Goal: Task Accomplishment & Management: Use online tool/utility

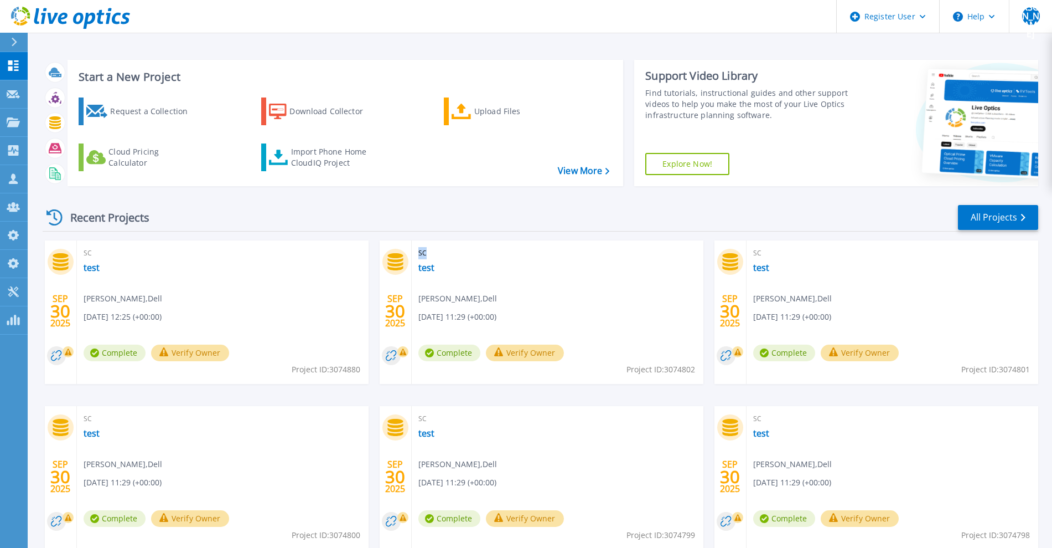
drag, startPoint x: 442, startPoint y: 265, endPoint x: 415, endPoint y: 249, distance: 31.2
click at [415, 249] on div "SC test Jitesh Adesara , Dell 09/30/2025, 11:29 (+00:00) Complete Verify Owner …" at bounding box center [558, 311] width 292 height 143
drag, startPoint x: 434, startPoint y: 264, endPoint x: 414, endPoint y: 251, distance: 23.4
click at [414, 251] on div "SC test Jitesh Adesara , Dell 09/30/2025, 11:29 (+00:00) Complete Verify Owner …" at bounding box center [558, 311] width 292 height 143
click at [495, 223] on div "Recent Projects All Projects" at bounding box center [541, 218] width 996 height 28
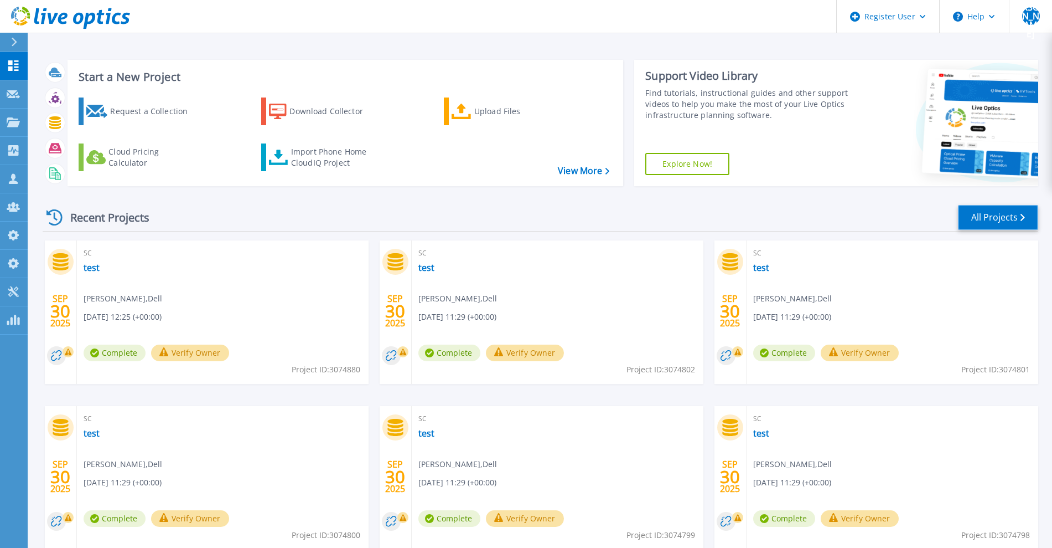
click at [1004, 219] on link "All Projects" at bounding box center [998, 217] width 80 height 25
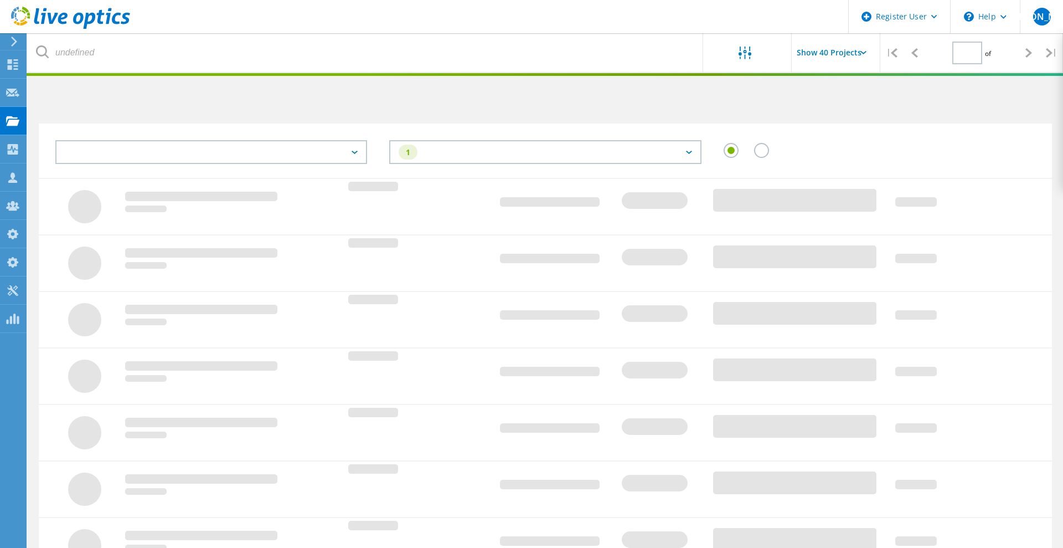
type input "1"
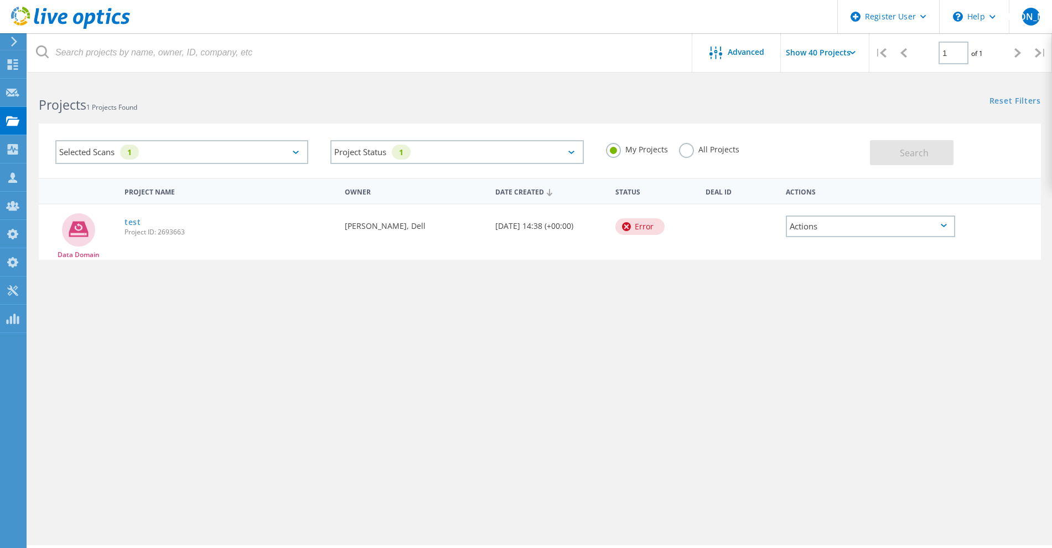
click at [185, 153] on div "Selected Scans 1" at bounding box center [181, 152] width 253 height 24
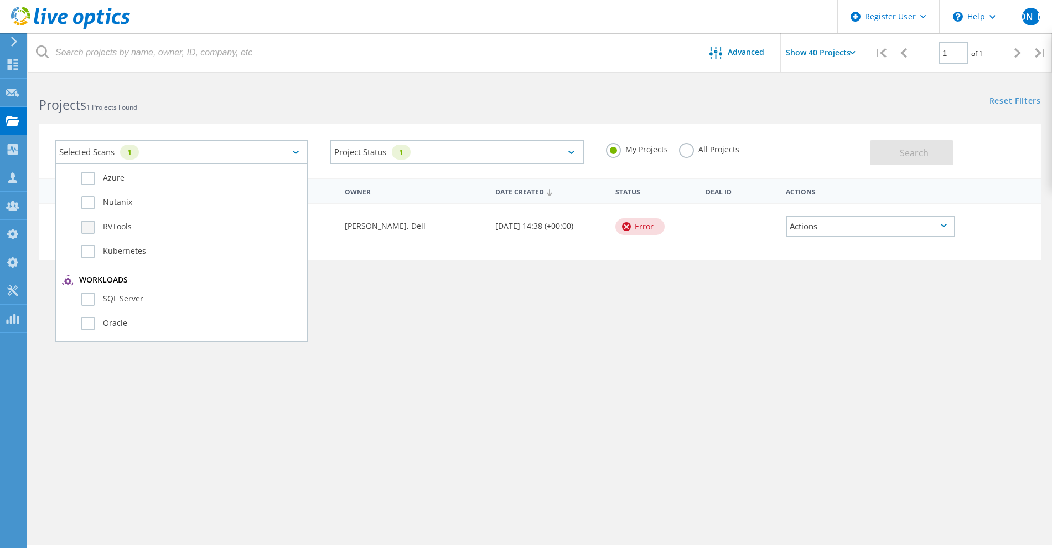
scroll to position [138, 0]
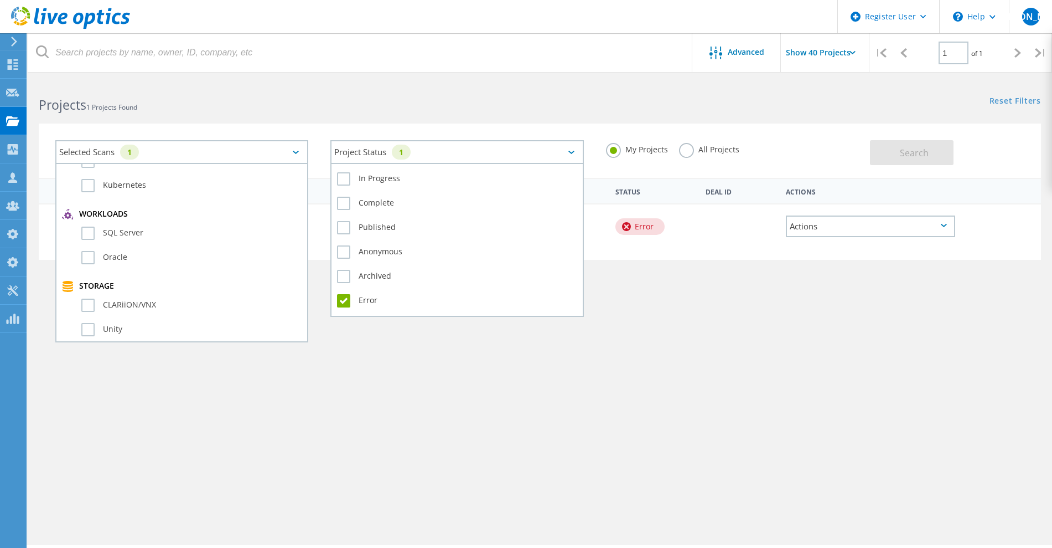
click at [472, 155] on div "Project Status 1" at bounding box center [457, 152] width 253 height 24
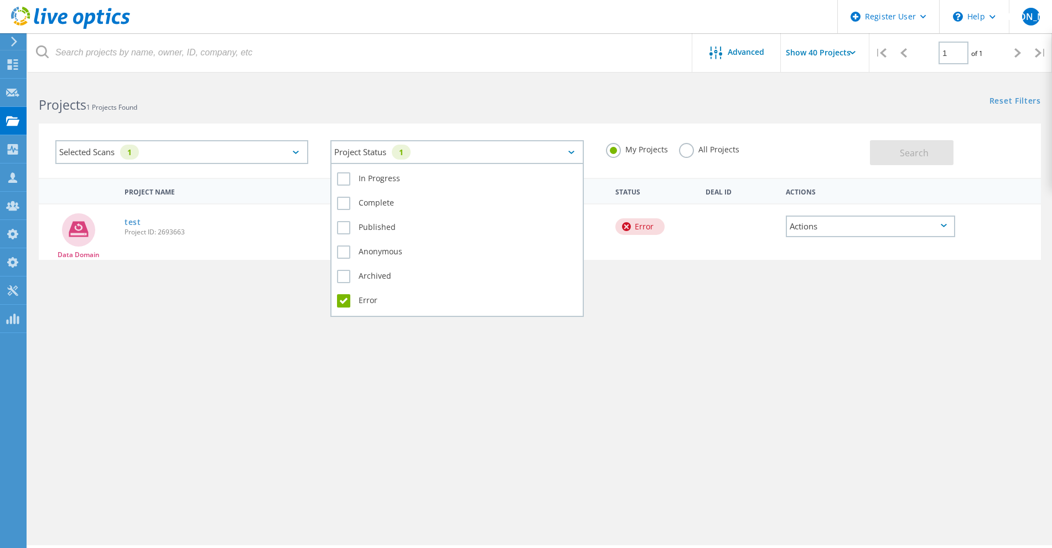
click at [346, 302] on label "Error" at bounding box center [457, 300] width 240 height 13
click at [0, 0] on input "Error" at bounding box center [0, 0] width 0 height 0
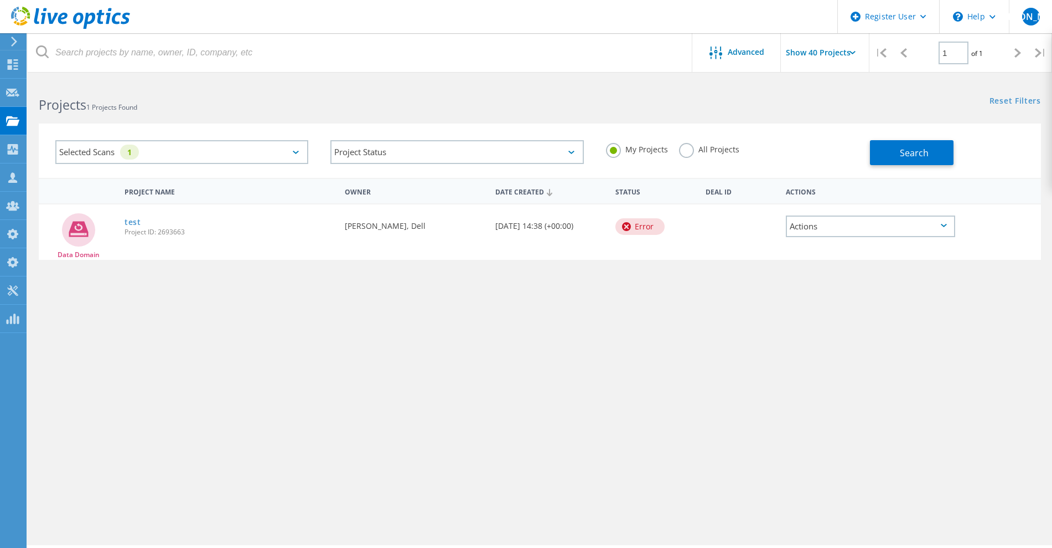
click at [245, 155] on div "Selected Scans 1" at bounding box center [181, 152] width 253 height 24
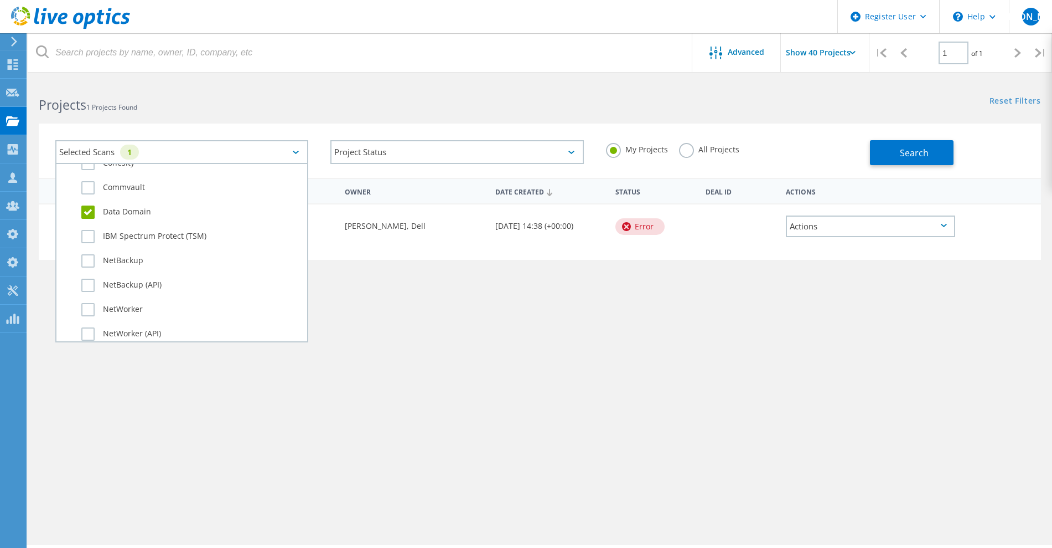
scroll to position [692, 0]
click at [914, 157] on span "Search" at bounding box center [914, 153] width 29 height 12
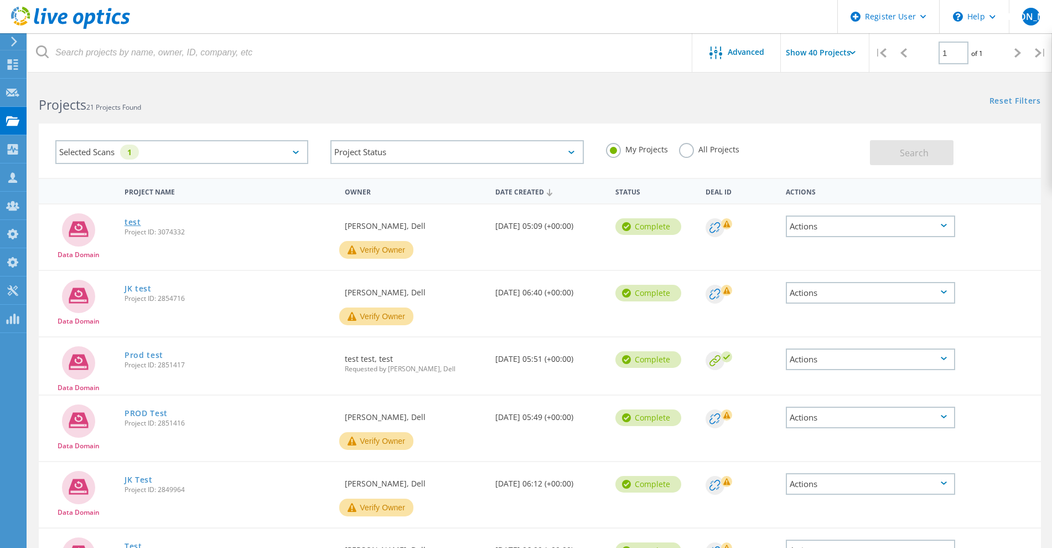
click at [136, 220] on link "test" at bounding box center [133, 222] width 17 height 8
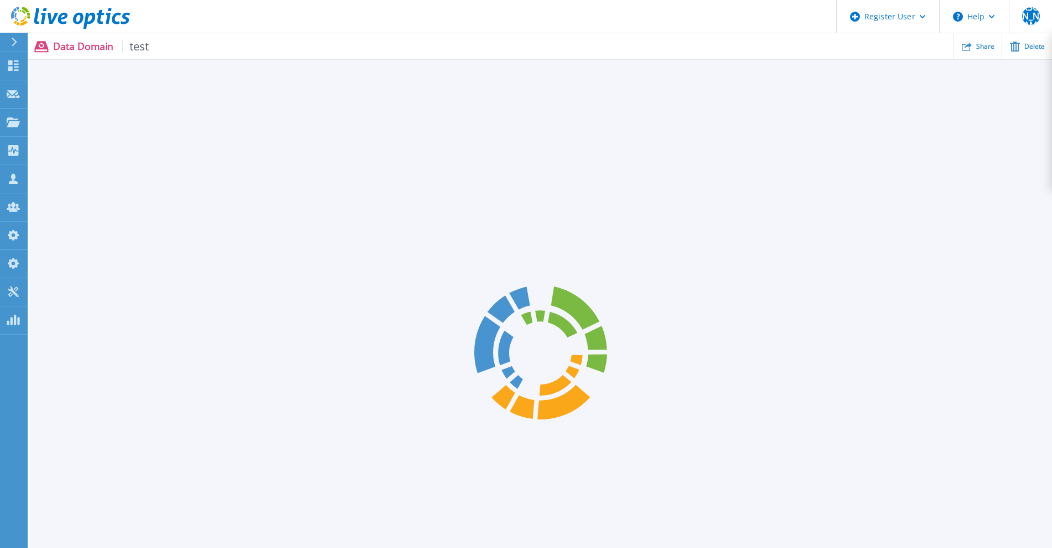
click at [99, 13] on icon at bounding box center [101, 17] width 8 height 14
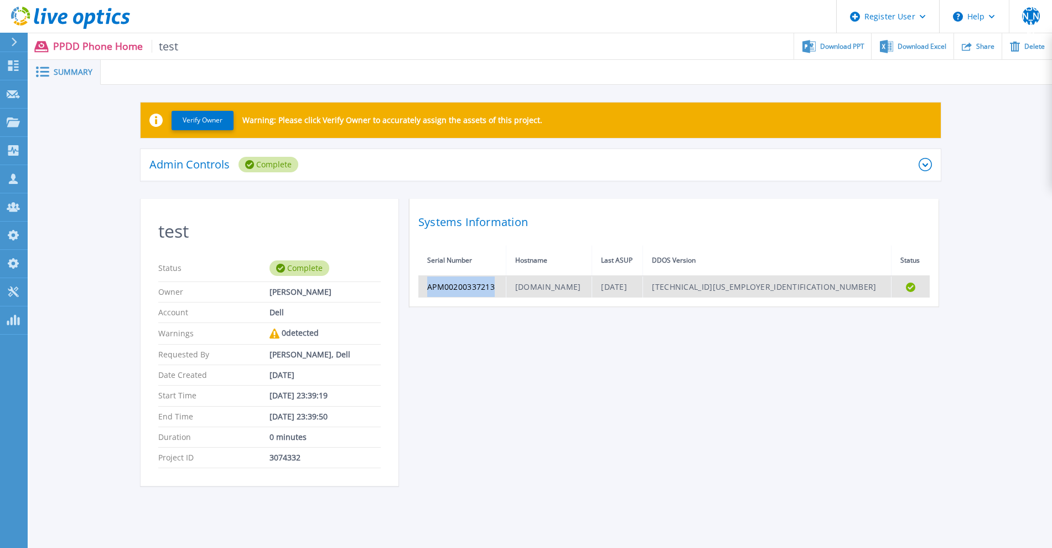
drag, startPoint x: 498, startPoint y: 285, endPoint x: 426, endPoint y: 285, distance: 72.0
click at [426, 285] on td "APM00200337213" at bounding box center [462, 287] width 87 height 22
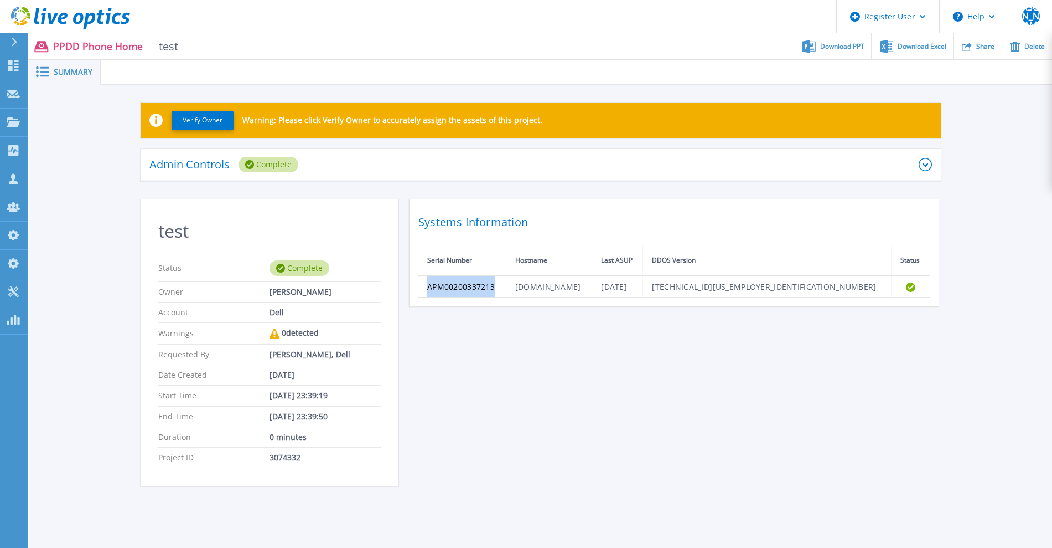
copy td "APM00200337213"
click at [23, 120] on link "Projects Projects" at bounding box center [14, 123] width 28 height 28
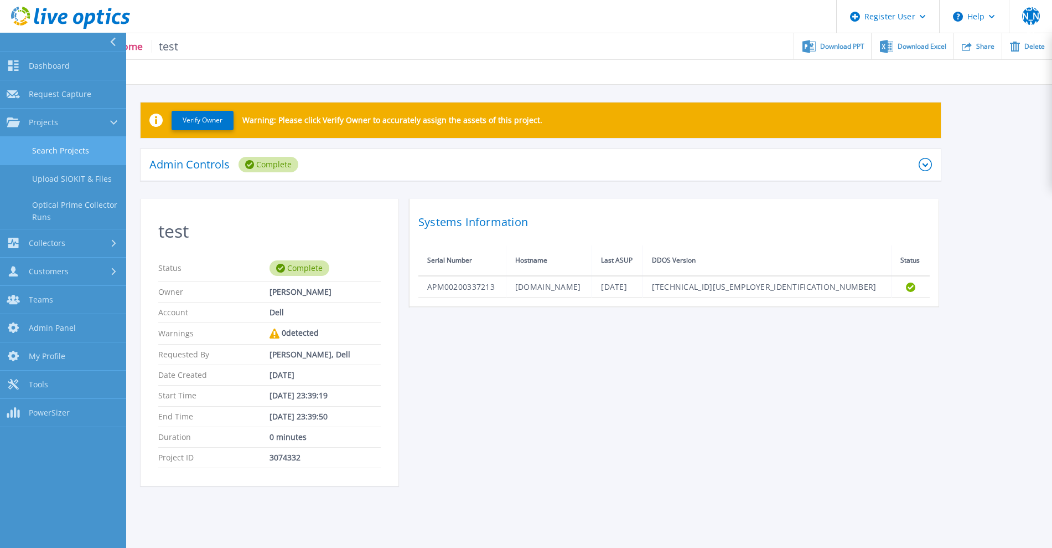
click at [49, 151] on link "Search Projects" at bounding box center [63, 151] width 126 height 28
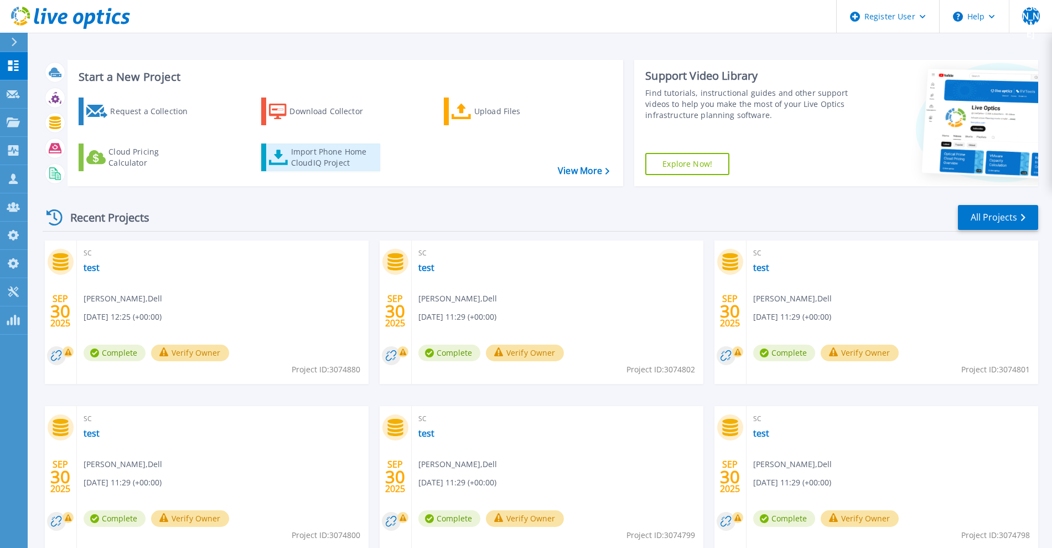
click at [281, 159] on icon at bounding box center [278, 157] width 19 height 16
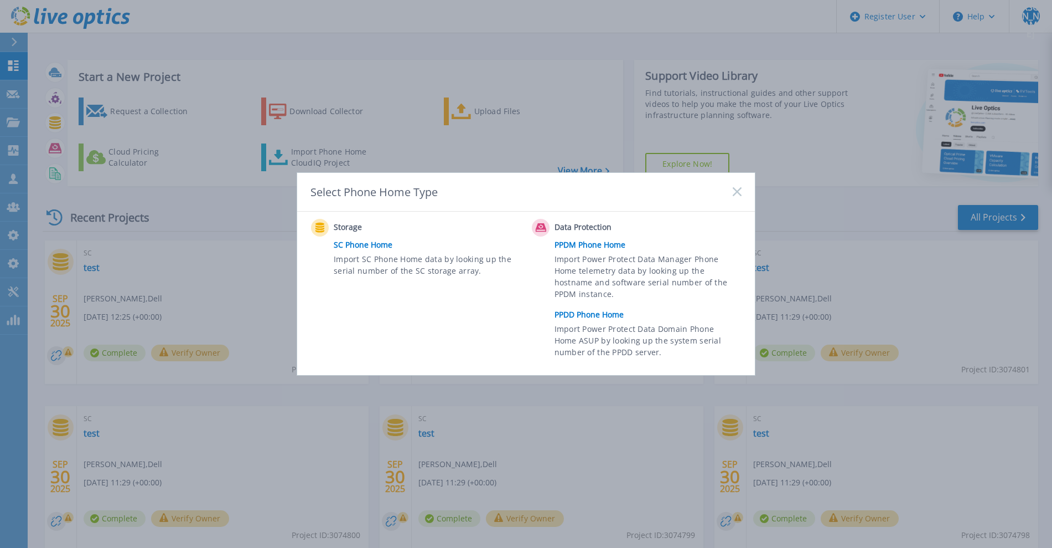
click at [575, 312] on link "PPDD Phone Home" at bounding box center [651, 314] width 193 height 17
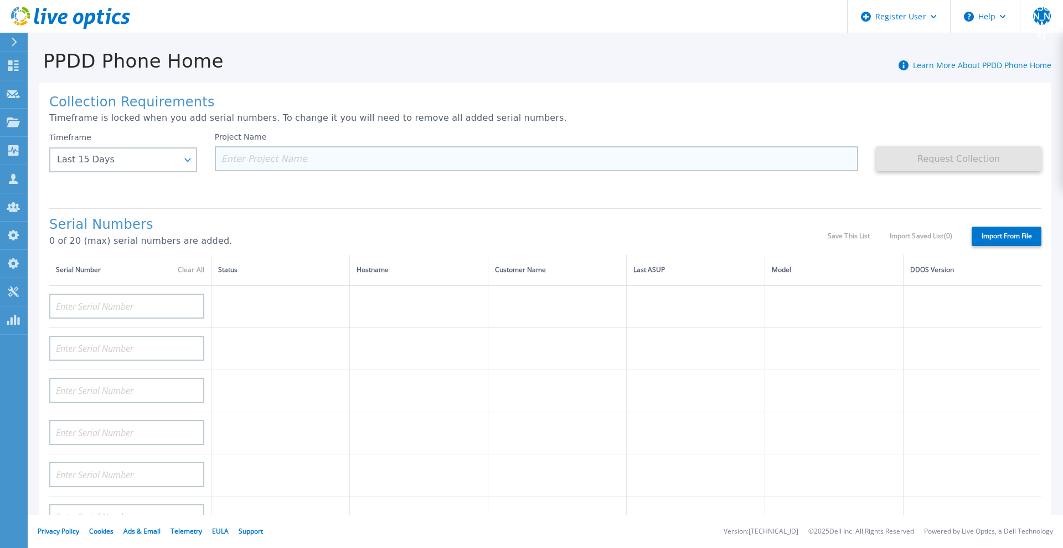
click at [269, 154] on input at bounding box center [537, 158] width 644 height 25
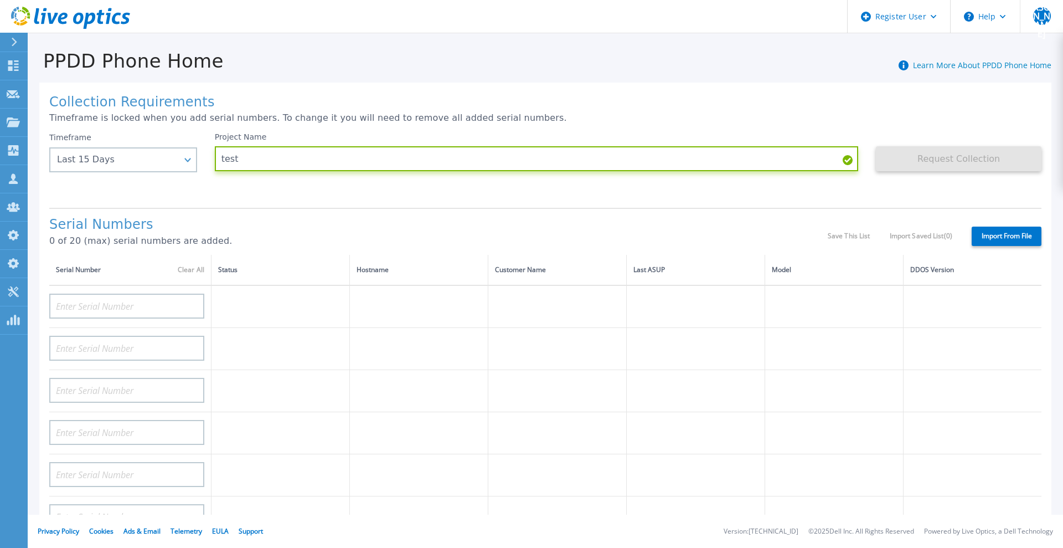
type input "test"
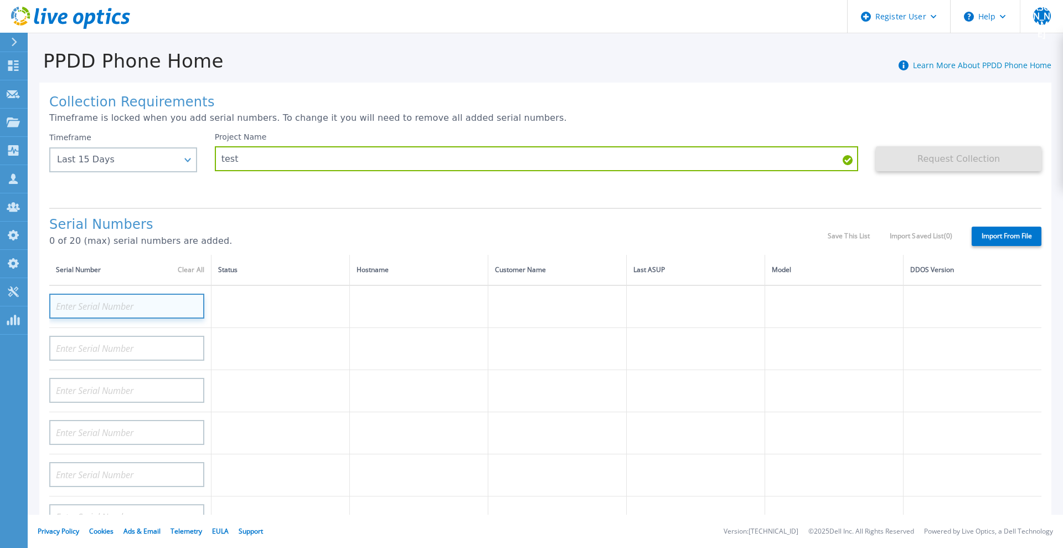
click at [146, 308] on input at bounding box center [126, 305] width 155 height 25
paste input "APM00200337213"
type input "APM00200337213"
click at [440, 255] on th "Hostname" at bounding box center [418, 270] width 138 height 30
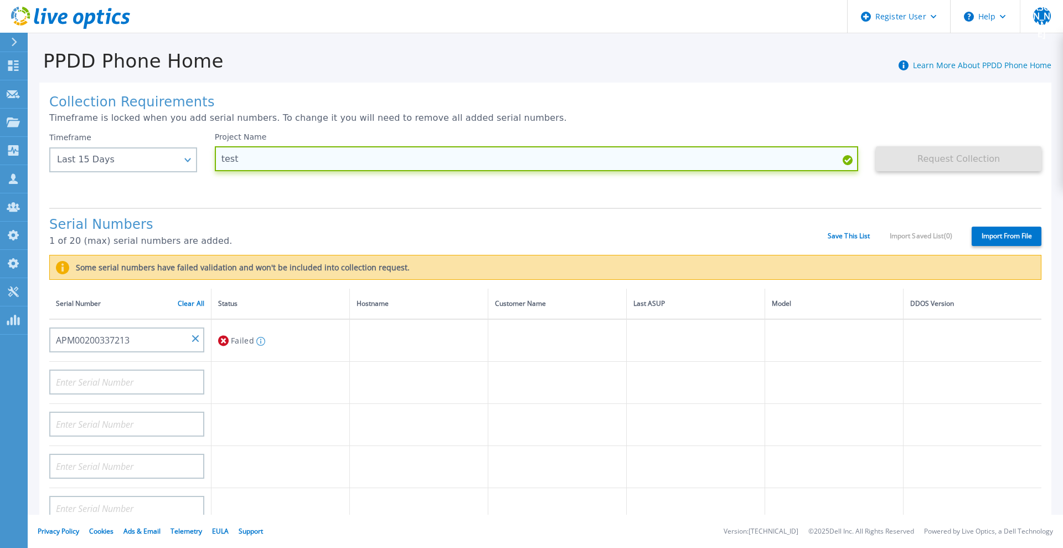
click at [234, 164] on input "test" at bounding box center [537, 158] width 644 height 25
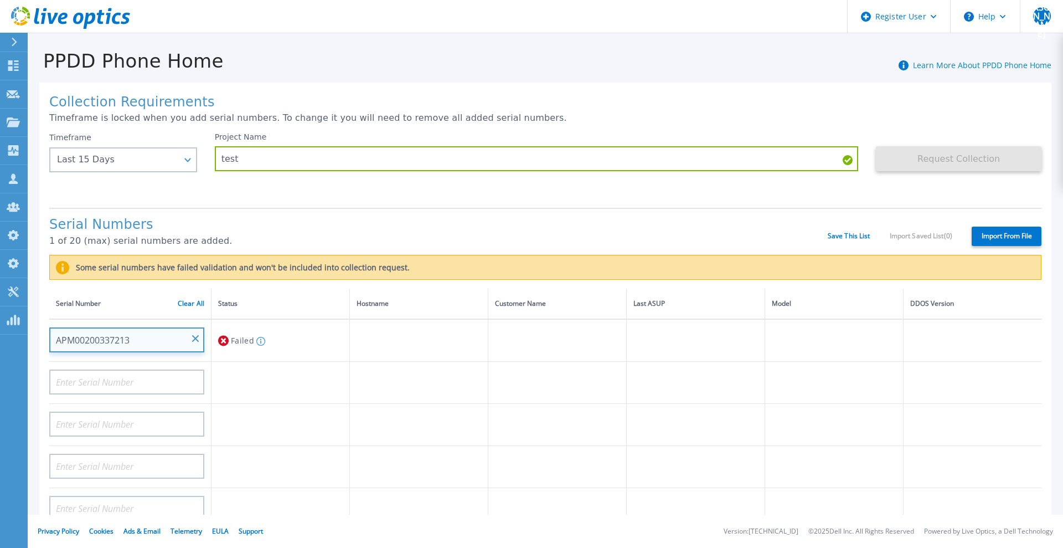
click at [199, 342] on input "APM00200337213" at bounding box center [126, 339] width 155 height 25
click at [161, 341] on input "APM00200337213" at bounding box center [126, 339] width 155 height 25
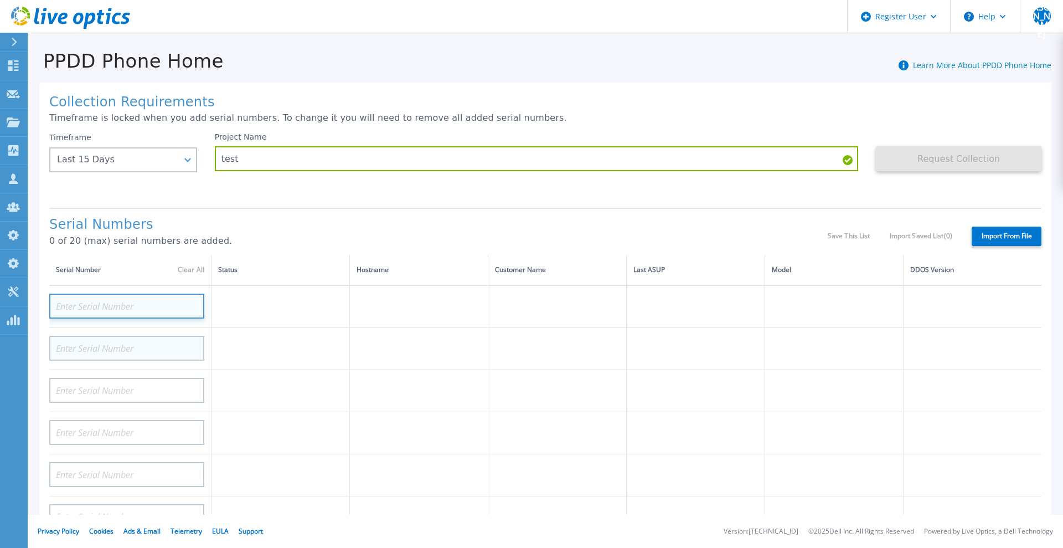
drag, startPoint x: 193, startPoint y: 336, endPoint x: 171, endPoint y: 344, distance: 23.5
click at [138, 301] on input at bounding box center [126, 305] width 155 height 25
paste input "APX00232004278"
type input "APX00232004278"
click at [752, 214] on div "Serial Numbers 0 of 20 (max) serial numbers are added. Save This List Import Sa…" at bounding box center [545, 231] width 992 height 47
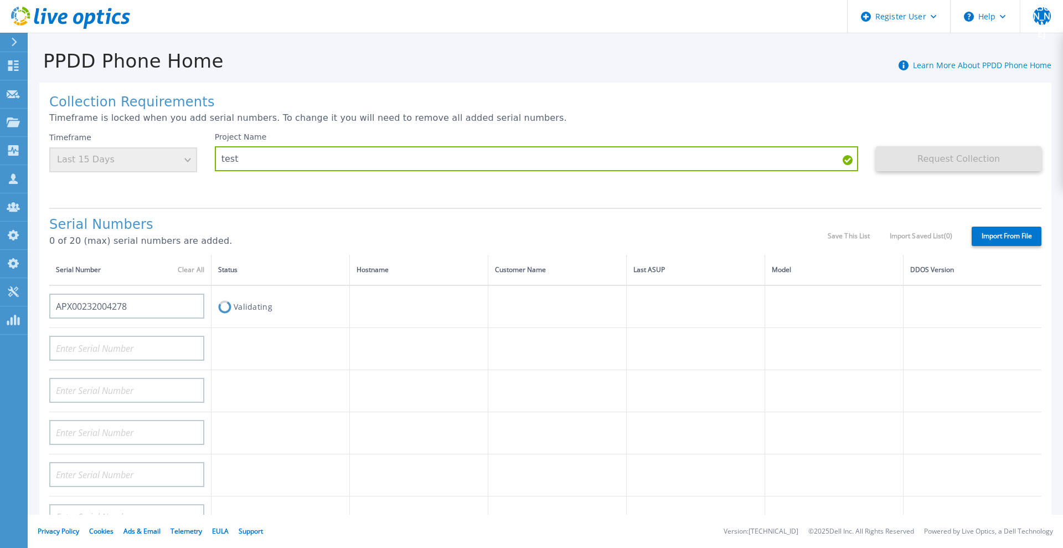
click at [188, 156] on div "Timeframe Last 15 Days" at bounding box center [123, 152] width 148 height 40
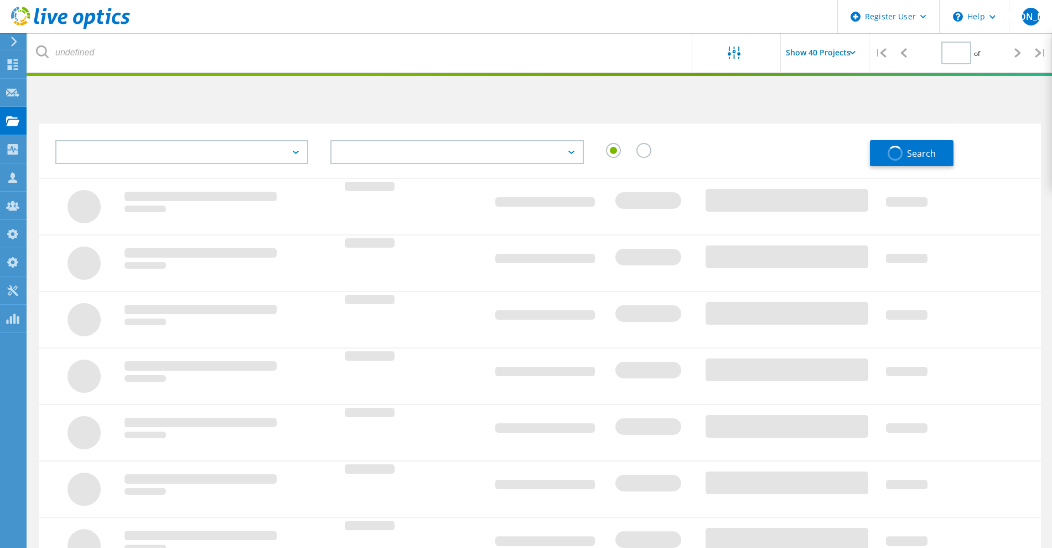
type input "1"
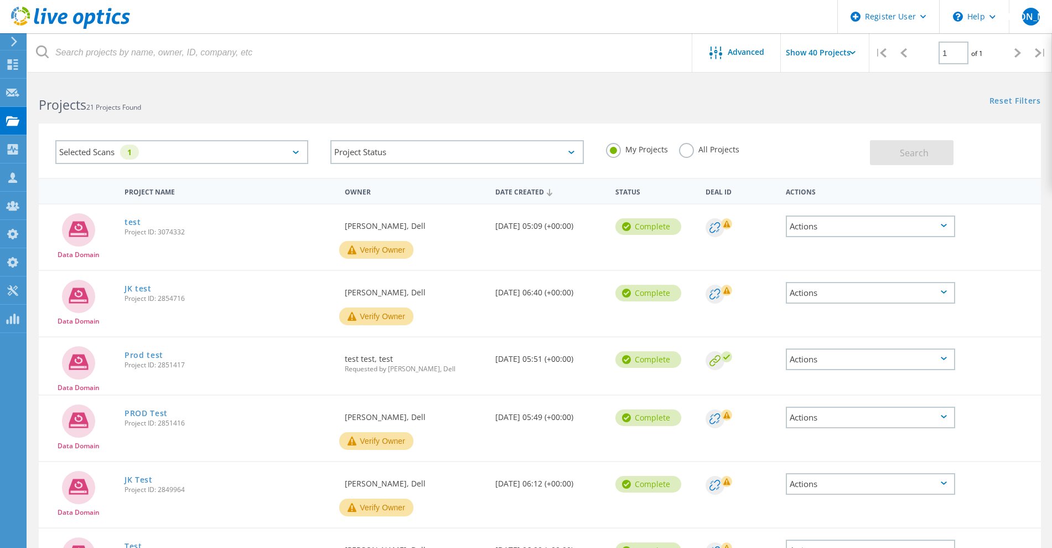
click at [690, 153] on label "All Projects" at bounding box center [709, 148] width 60 height 11
click at [0, 0] on input "All Projects" at bounding box center [0, 0] width 0 height 0
click at [902, 150] on span "Search" at bounding box center [914, 153] width 29 height 12
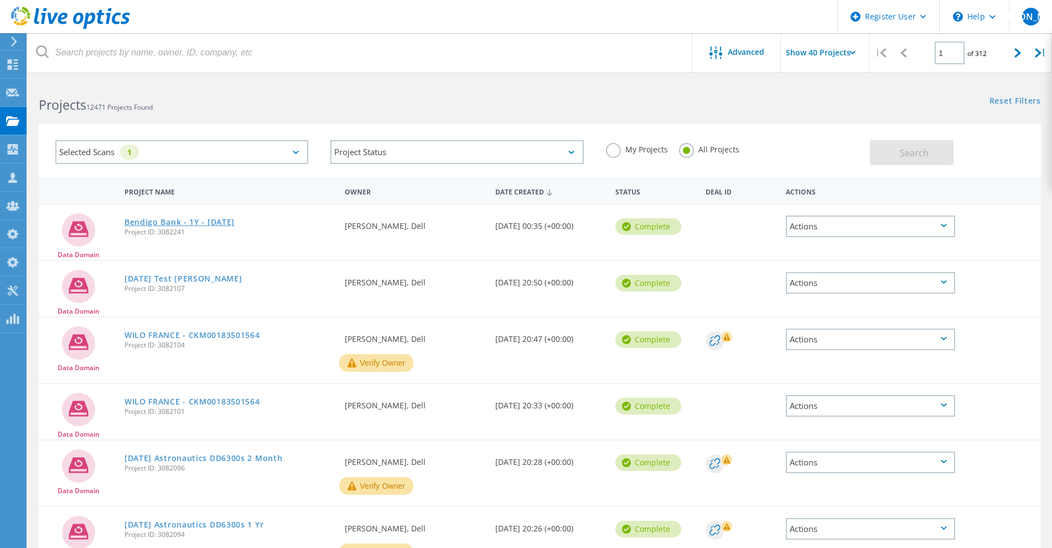
click at [174, 226] on link "Bendigo Bank - 1Y - [DATE]" at bounding box center [180, 222] width 110 height 8
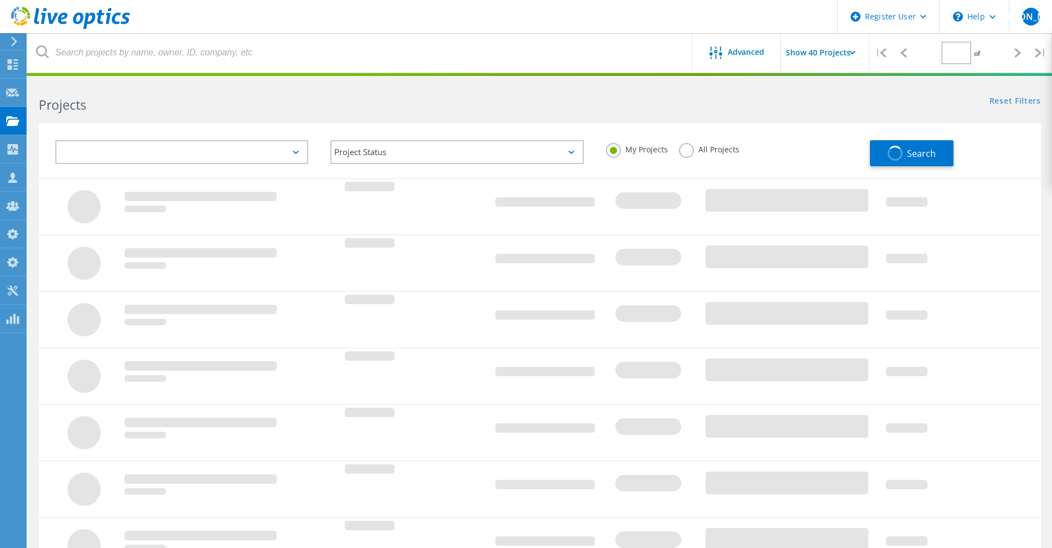
type input "1"
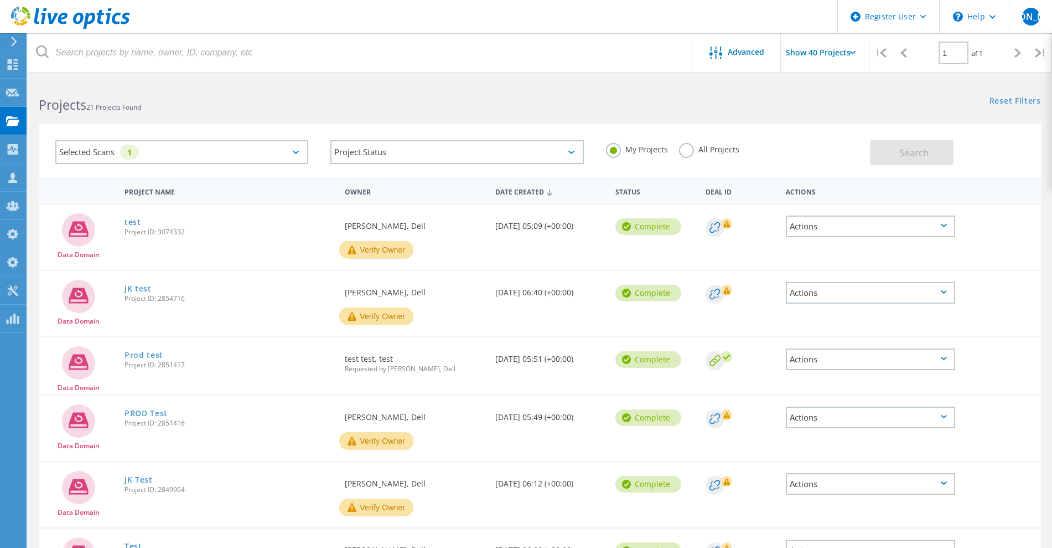
click at [683, 153] on label "All Projects" at bounding box center [709, 148] width 60 height 11
click at [0, 0] on input "All Projects" at bounding box center [0, 0] width 0 height 0
click at [899, 155] on button "Search" at bounding box center [912, 152] width 84 height 25
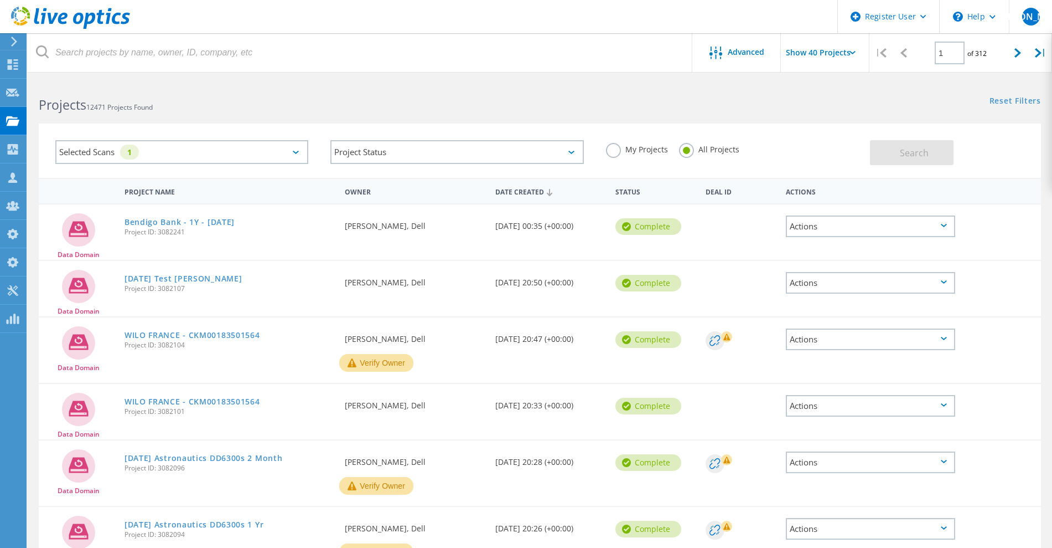
click at [212, 226] on link "Bendigo Bank - 1Y - Oct 2025" at bounding box center [180, 222] width 110 height 8
click at [173, 280] on link "Oct 6 Test Gerry" at bounding box center [184, 279] width 118 height 8
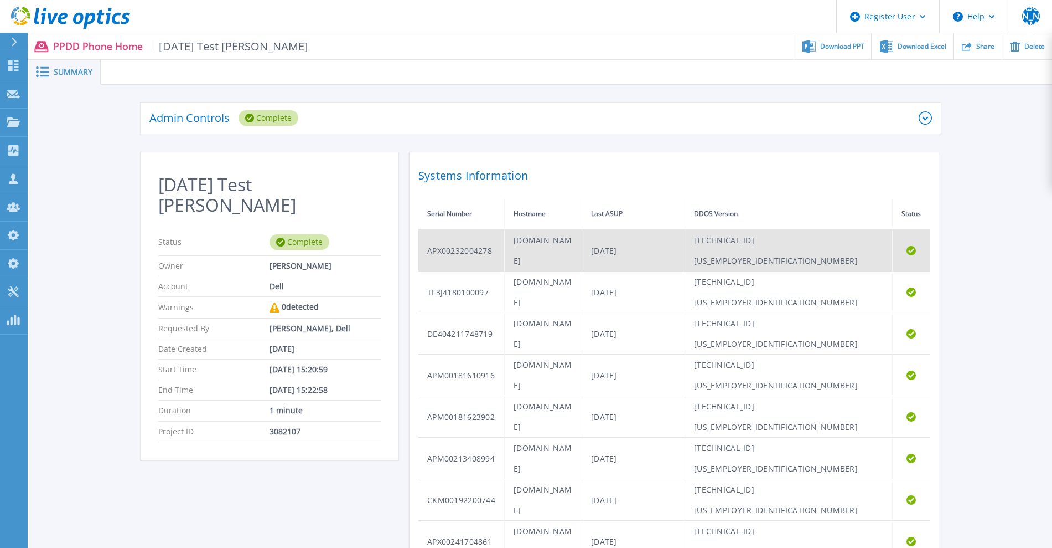
click at [474, 241] on td "APX00232004278" at bounding box center [462, 250] width 86 height 42
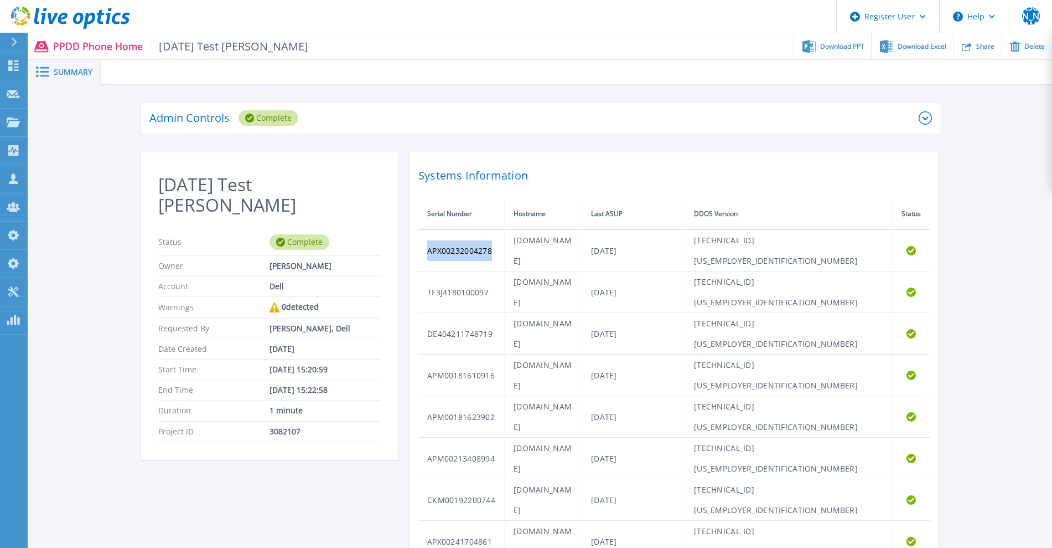
copy td "APX00232004278"
